Goal: Check status: Check status

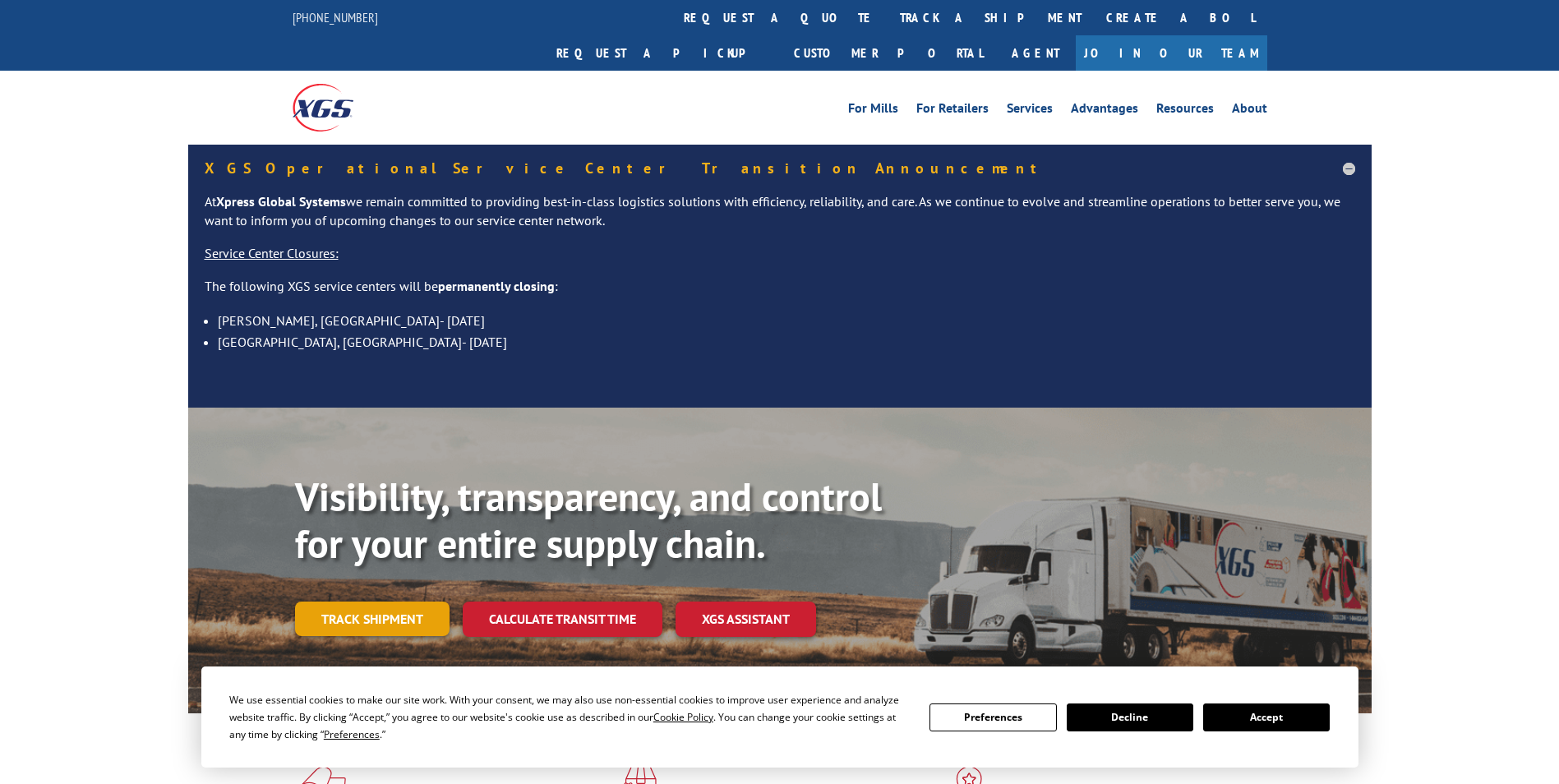
click at [367, 602] on link "Track shipment" at bounding box center [371, 619] width 154 height 34
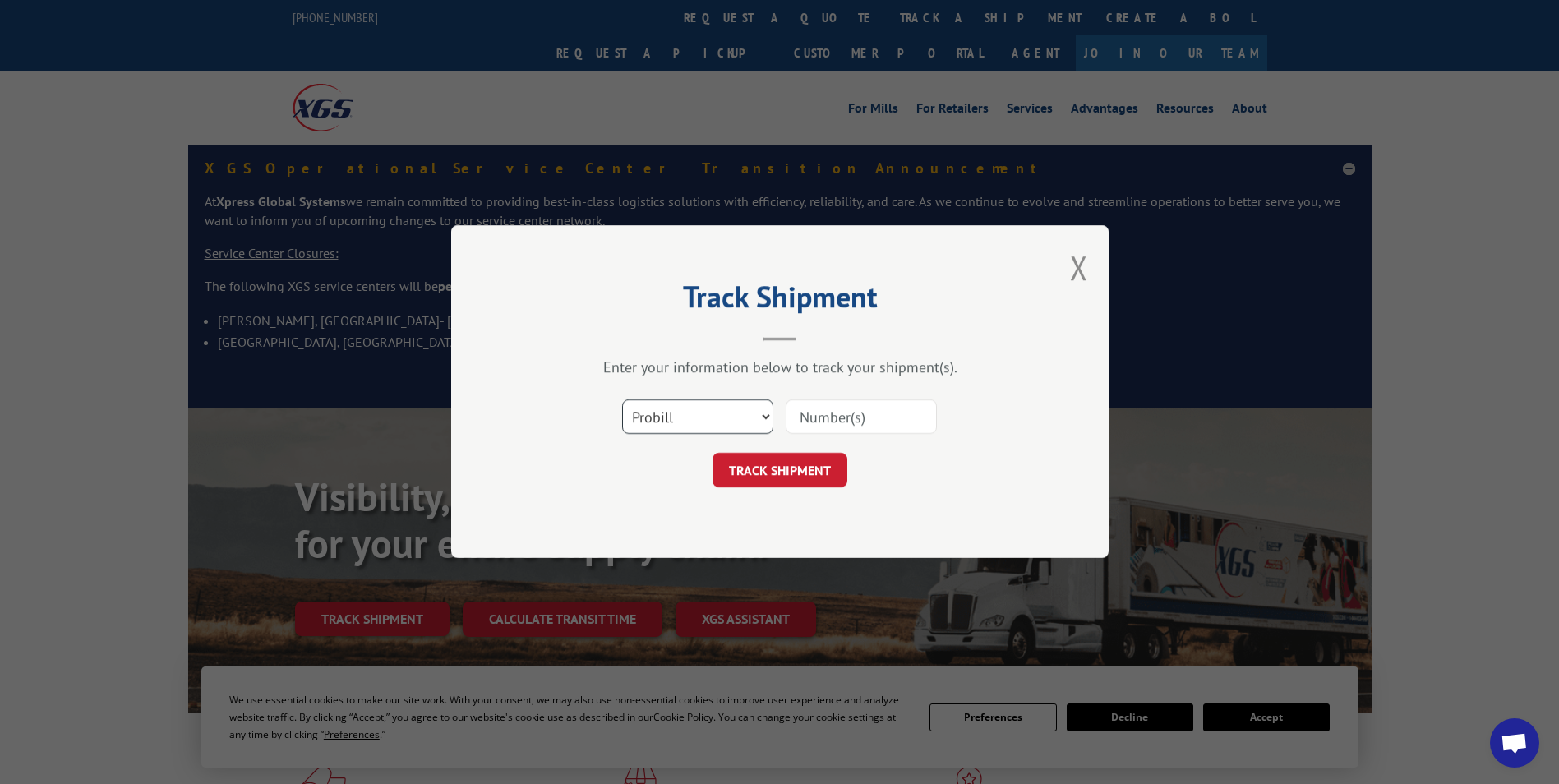
click at [638, 417] on select "Select category... Probill BOL PO" at bounding box center [698, 417] width 151 height 34
select select "bol"
click at [623, 400] on select "Select category... Probill BOL PO" at bounding box center [698, 417] width 151 height 34
click at [843, 418] on input at bounding box center [862, 417] width 151 height 34
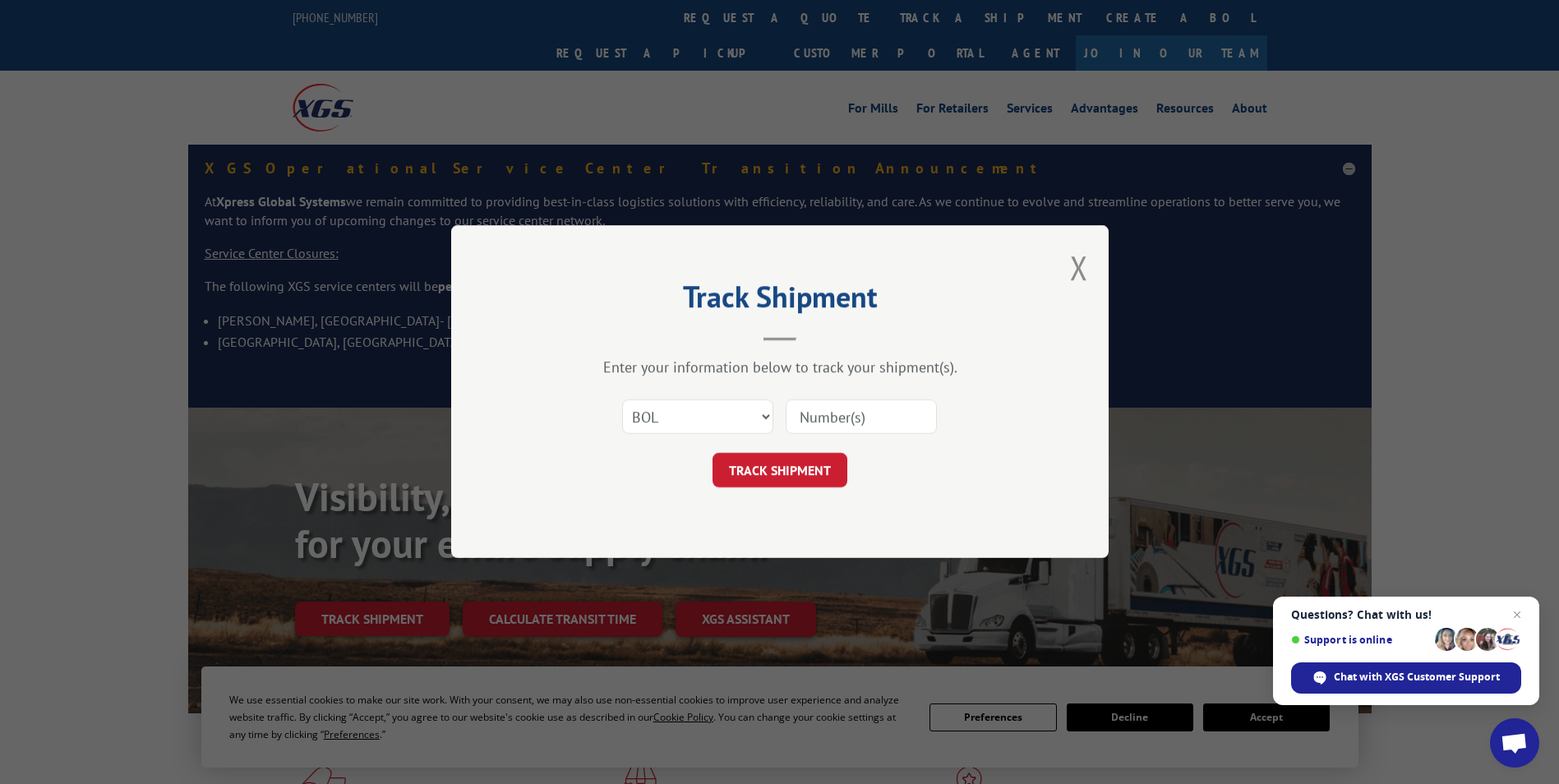
paste input "5991109"
type input "5991109"
click at [822, 476] on button "TRACK SHIPMENT" at bounding box center [780, 471] width 135 height 34
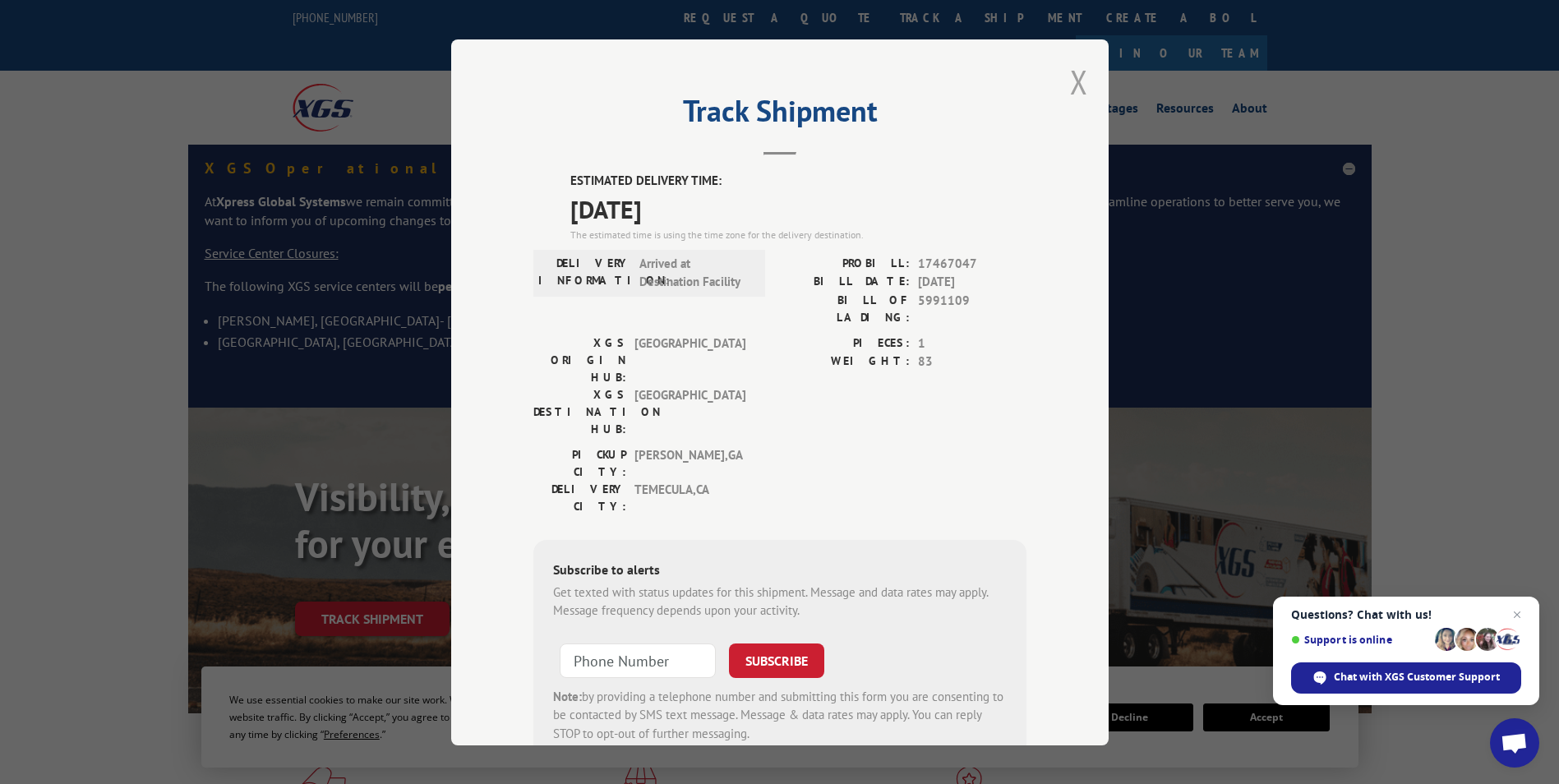
click at [1074, 79] on button "Close modal" at bounding box center [1080, 82] width 18 height 43
